Goal: Navigation & Orientation: Find specific page/section

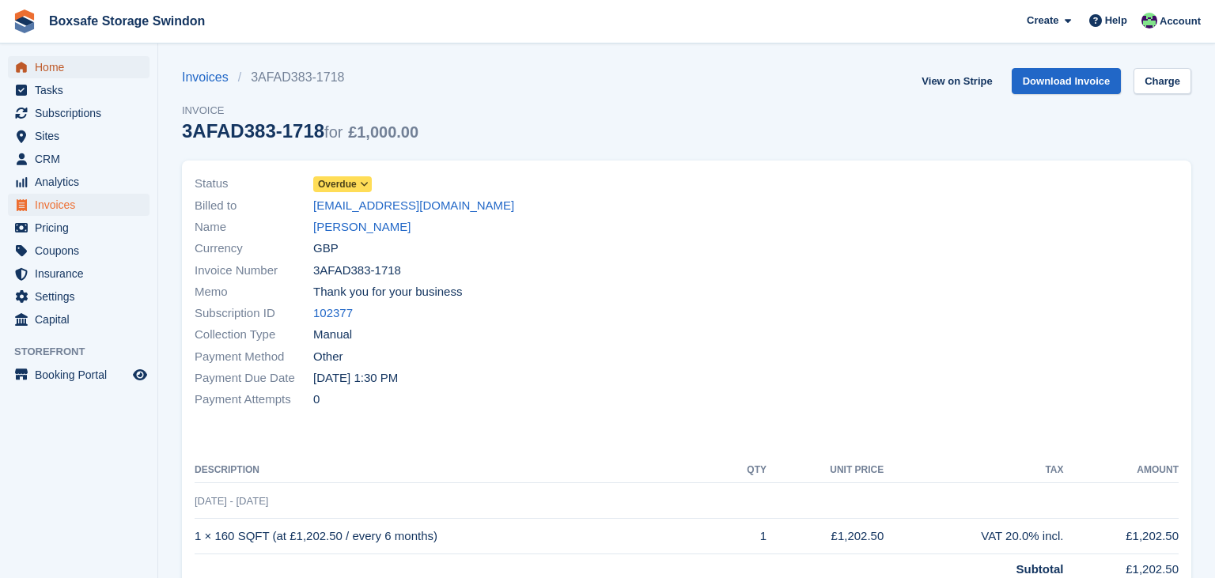
click at [81, 71] on span "Home" at bounding box center [82, 67] width 95 height 22
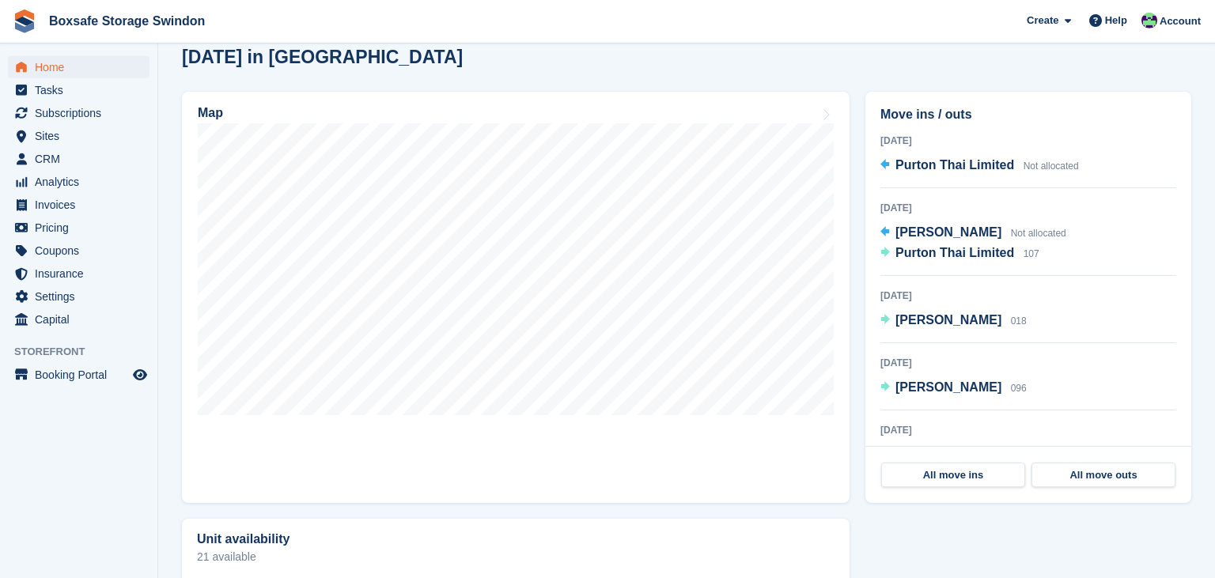
scroll to position [421, 0]
